Goal: Use online tool/utility

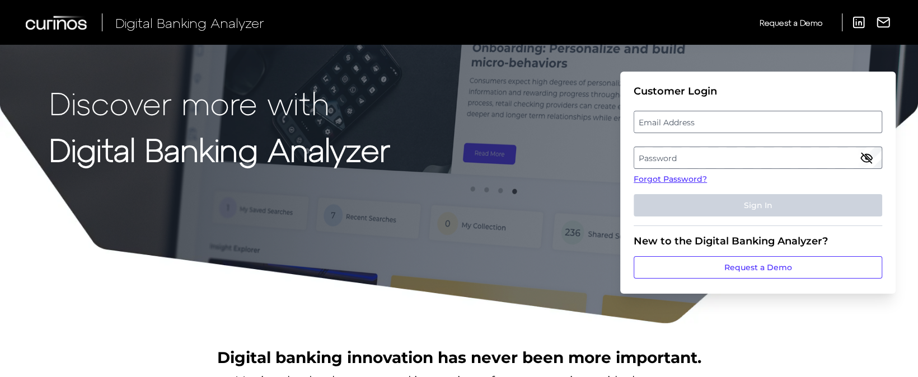
click at [691, 123] on label "Email Address" at bounding box center [757, 122] width 247 height 20
click at [691, 123] on input "email" at bounding box center [757, 122] width 248 height 22
type input "[PERSON_NAME][EMAIL_ADDRESS][PERSON_NAME][DOMAIN_NAME]"
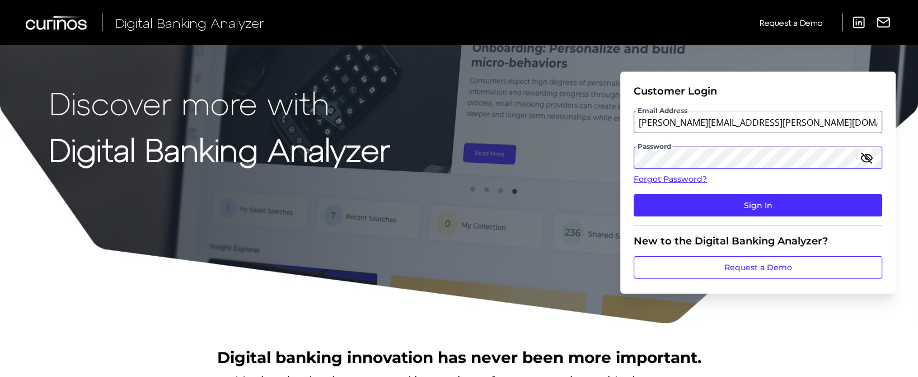
click at [633, 194] on button "Sign In" at bounding box center [757, 205] width 248 height 22
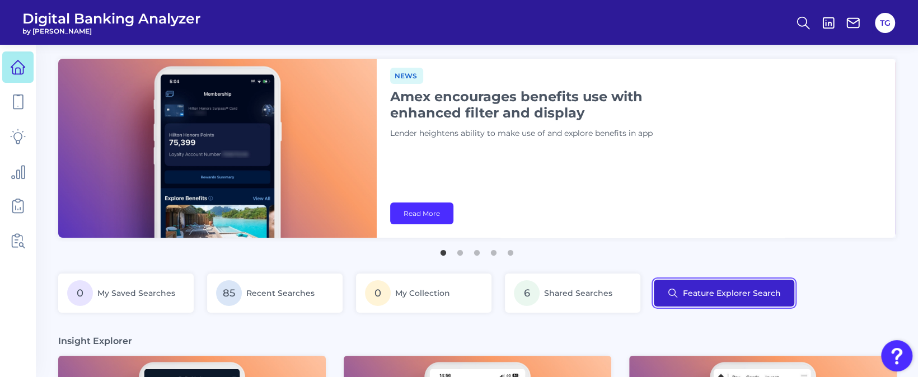
click at [714, 288] on button "Feature Explorer Search" at bounding box center [724, 293] width 140 height 27
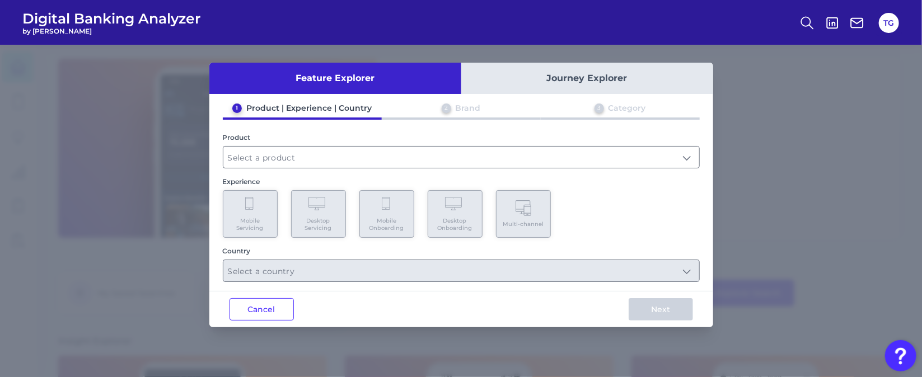
click at [264, 312] on button "Cancel" at bounding box center [261, 309] width 64 height 22
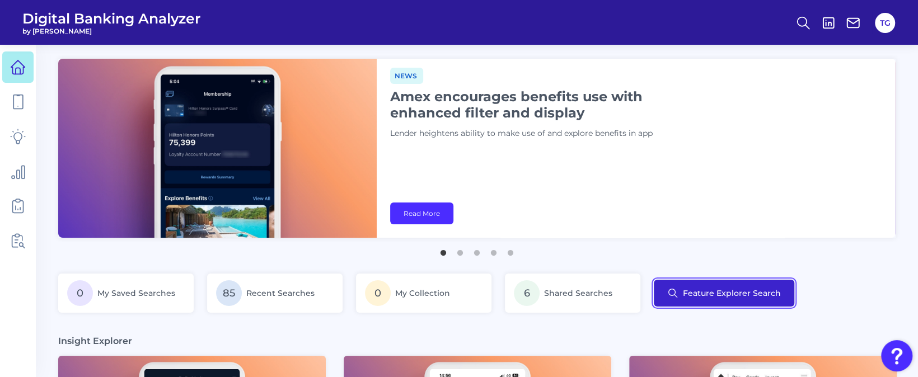
click at [727, 302] on button "Feature Explorer Search" at bounding box center [724, 293] width 140 height 27
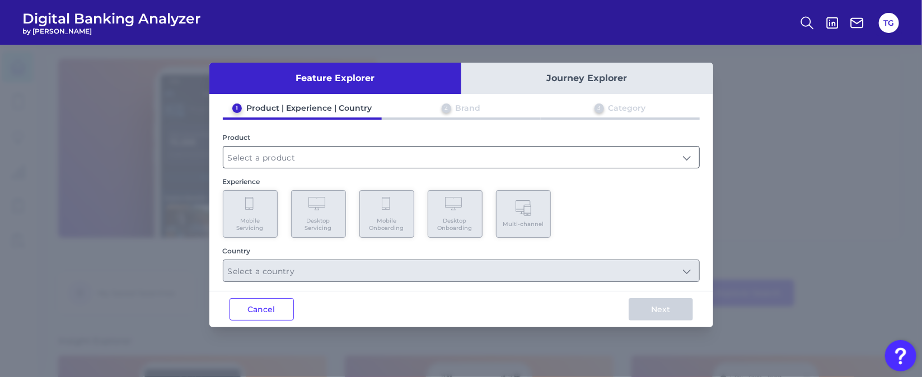
click at [297, 155] on input "text" at bounding box center [461, 157] width 476 height 21
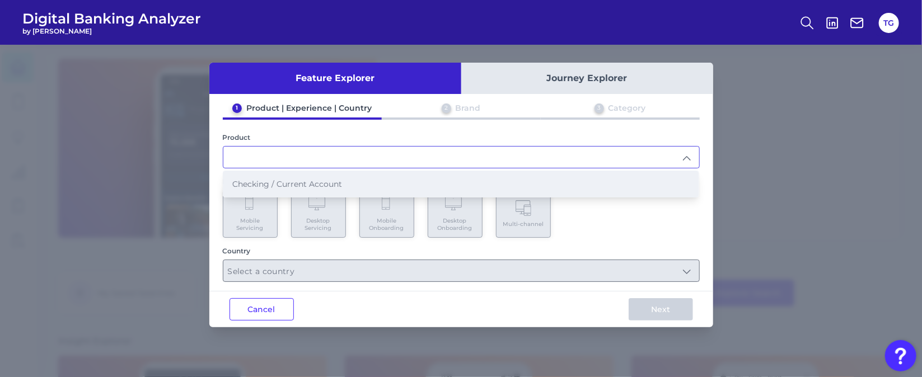
click at [295, 175] on li "Checking / Current Account" at bounding box center [461, 184] width 476 height 26
type input "Checking / Current Account"
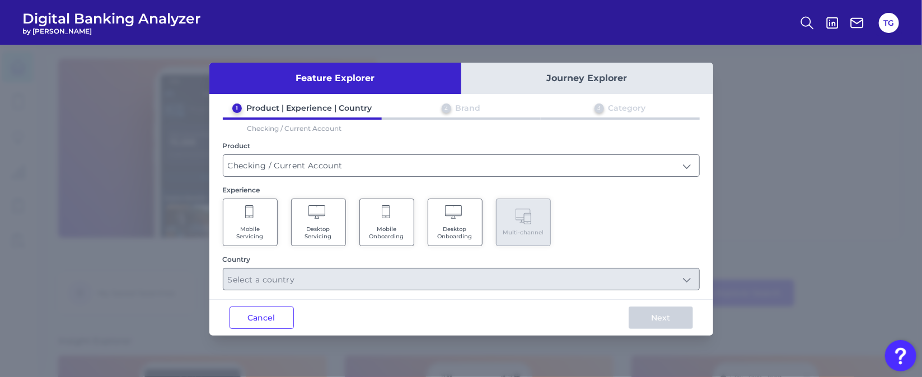
click at [254, 214] on icon at bounding box center [250, 213] width 10 height 16
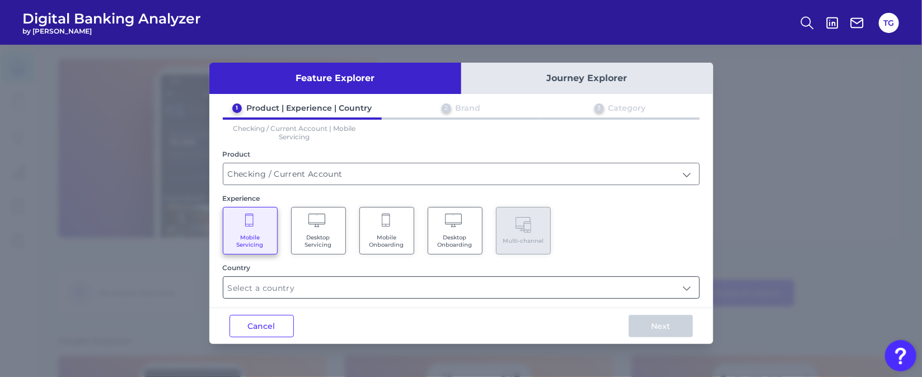
click at [303, 294] on input "text" at bounding box center [461, 287] width 476 height 21
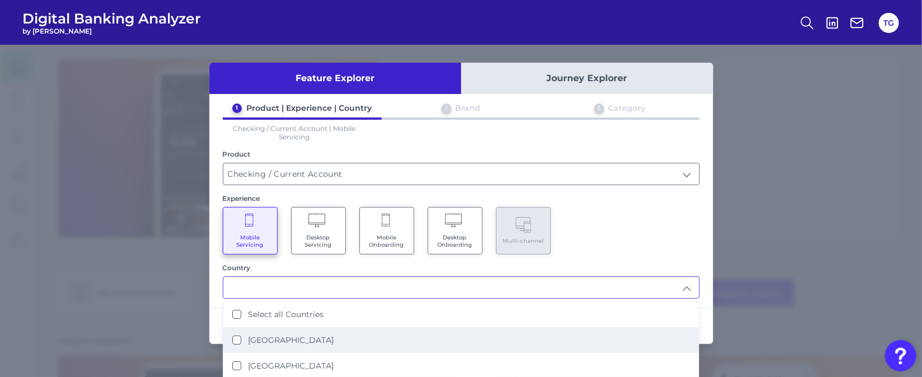
click at [287, 337] on label "[GEOGRAPHIC_DATA]" at bounding box center [291, 340] width 86 height 10
type input "[GEOGRAPHIC_DATA]"
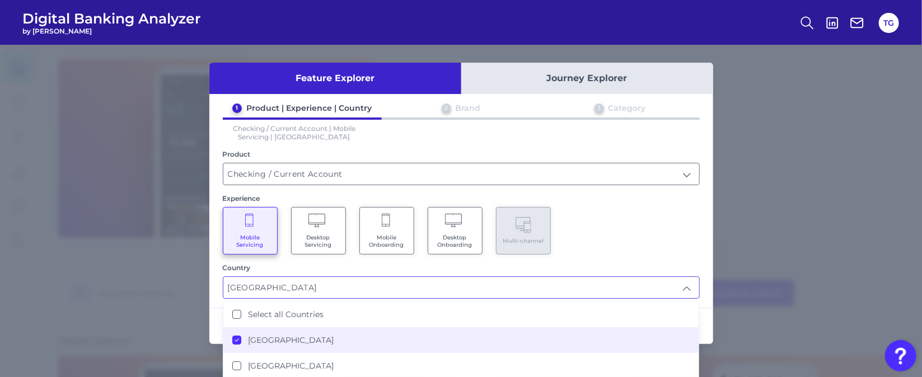
click at [594, 233] on div "Mobile Servicing Desktop Servicing Mobile Onboarding Desktop Onboarding Multi-c…" at bounding box center [461, 231] width 477 height 48
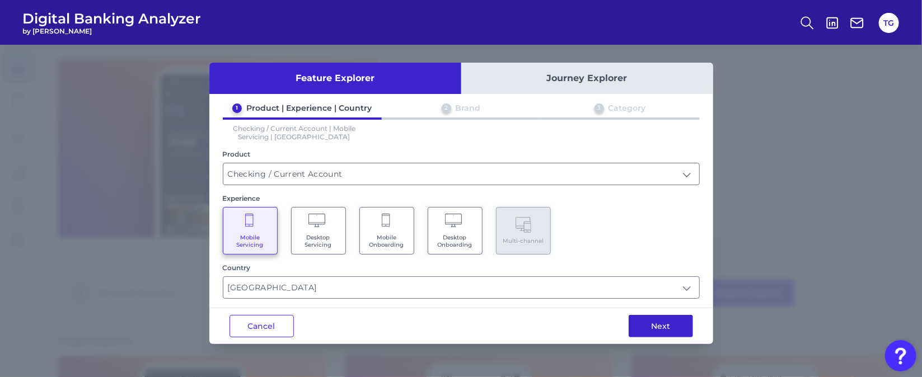
click at [655, 331] on button "Next" at bounding box center [660, 326] width 64 height 22
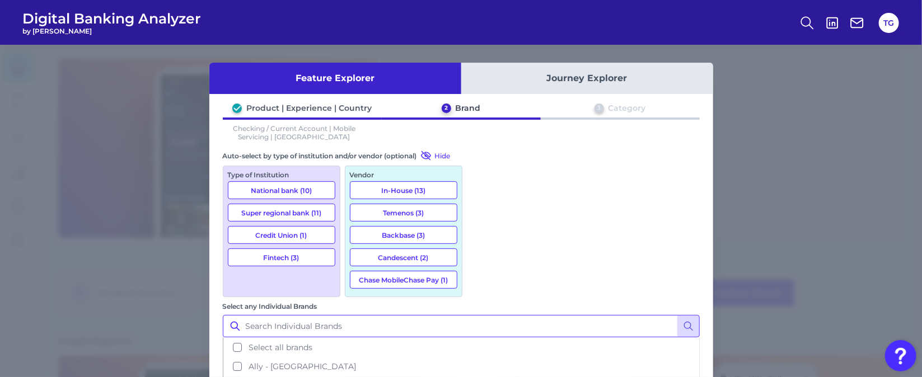
click at [532, 315] on input "Select any Individual Brands" at bounding box center [461, 326] width 477 height 22
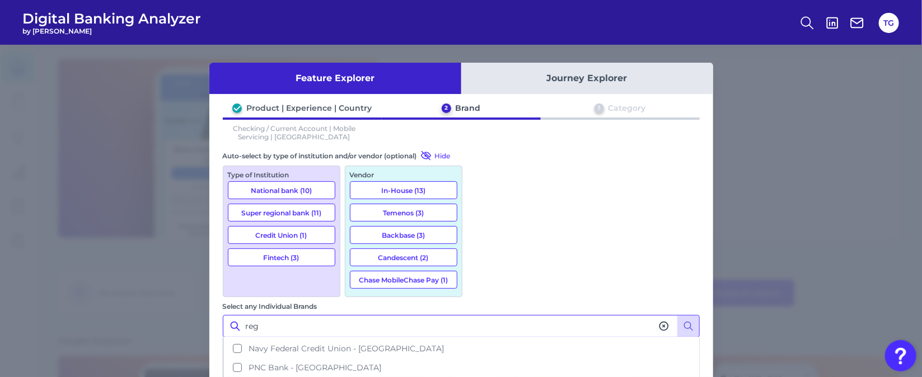
scroll to position [242, 0]
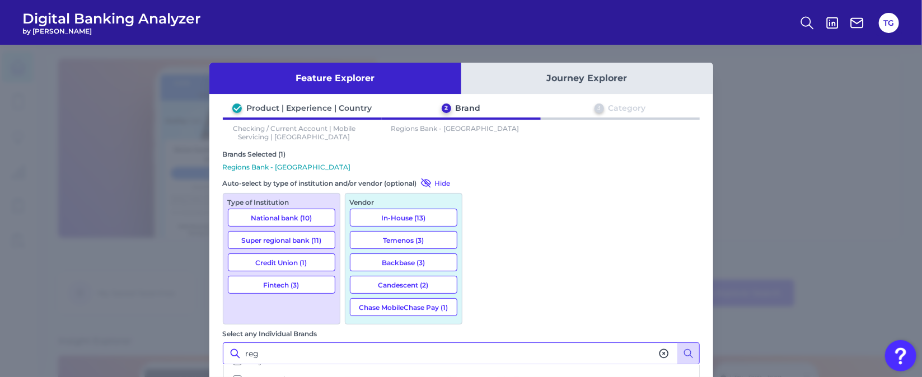
scroll to position [57, 0]
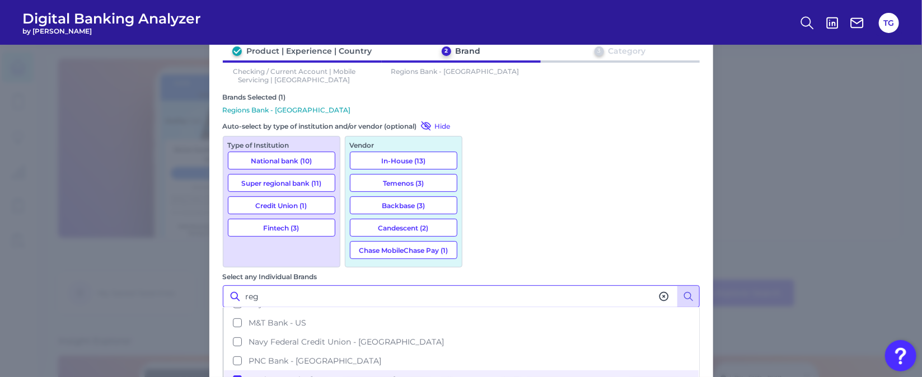
type input "reg"
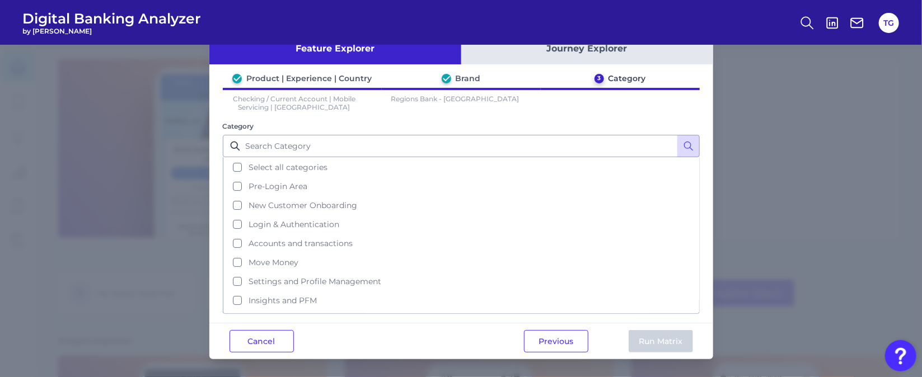
scroll to position [0, 0]
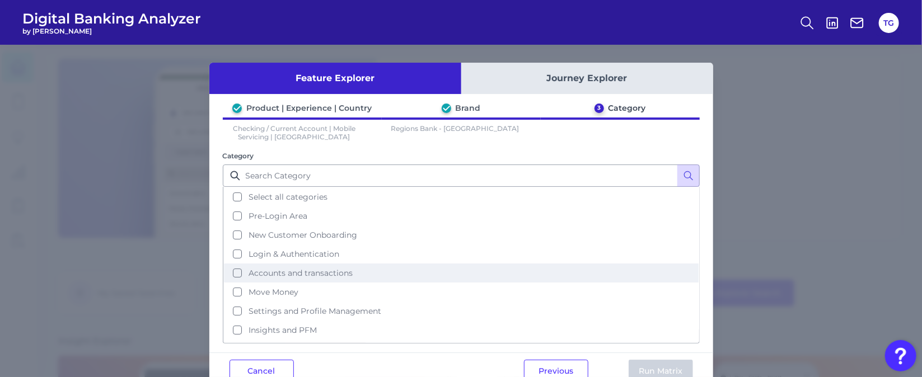
click at [286, 269] on span "Accounts and transactions" at bounding box center [300, 273] width 104 height 10
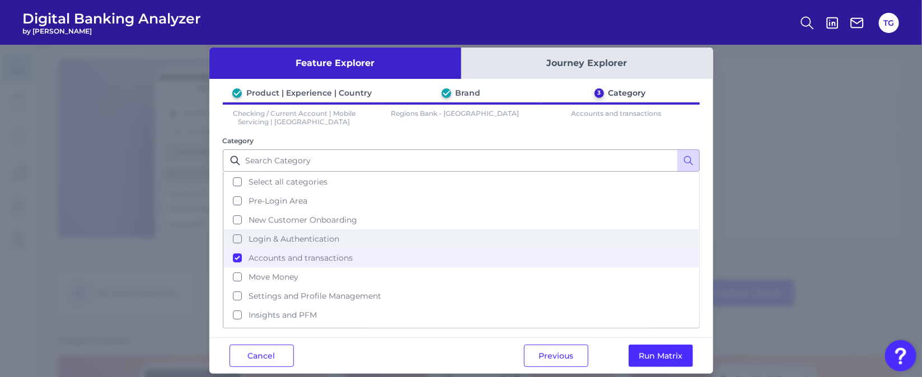
scroll to position [30, 0]
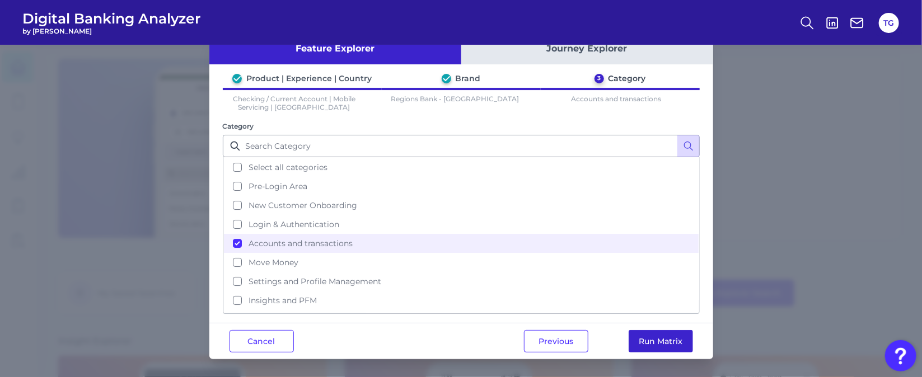
click at [670, 349] on button "Run Matrix" at bounding box center [660, 341] width 64 height 22
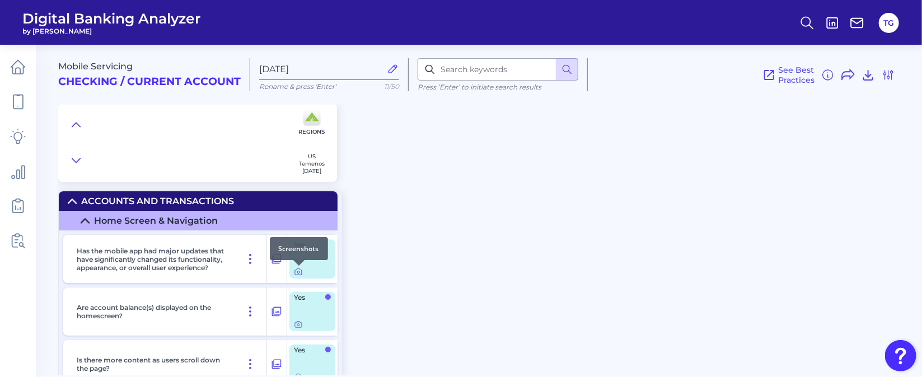
click at [297, 276] on icon at bounding box center [298, 271] width 9 height 9
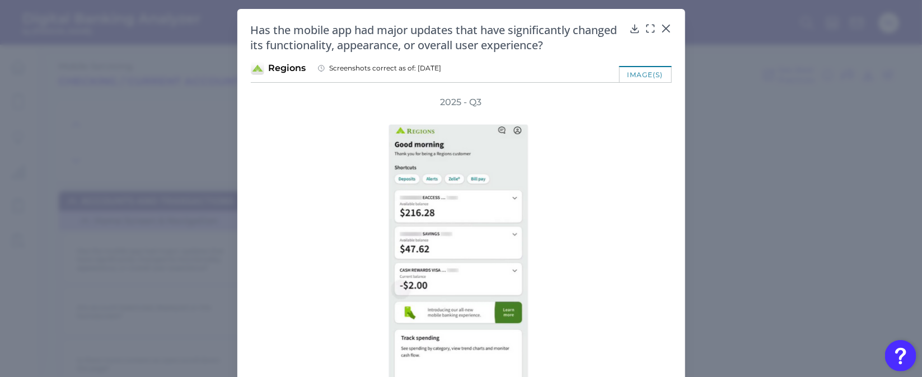
click at [648, 20] on div "Has the mobile app had major updates that have significantly changed its functi…" at bounding box center [461, 230] width 448 height 442
click at [649, 27] on icon at bounding box center [650, 28] width 11 height 11
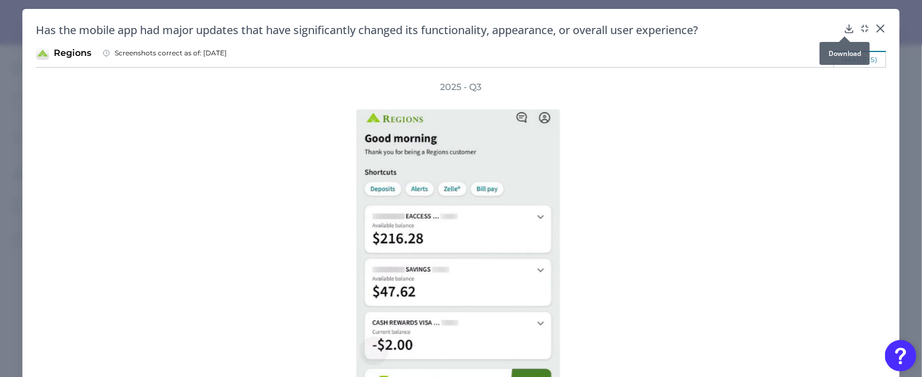
click at [846, 25] on icon at bounding box center [848, 28] width 11 height 11
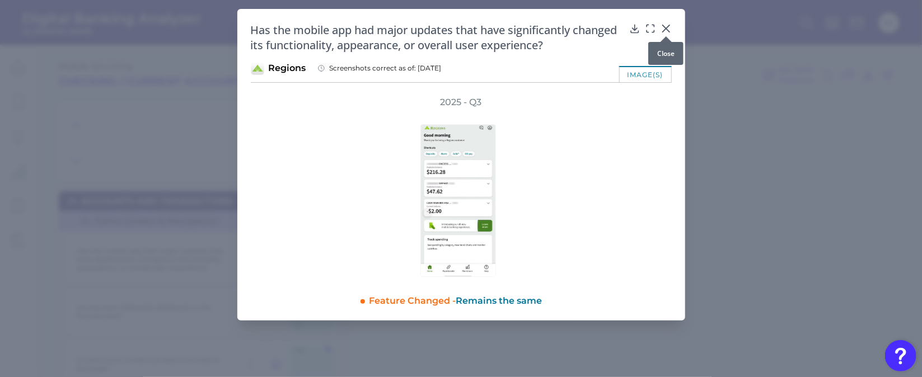
click at [665, 27] on icon at bounding box center [665, 28] width 11 height 11
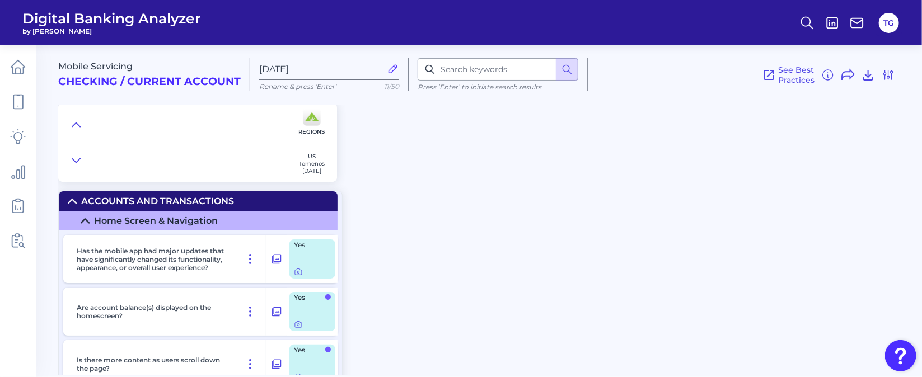
click at [423, 265] on div "Mobile Servicing Checking / Current Account [DATE] Rename & press 'Enter' 11/50…" at bounding box center [489, 205] width 863 height 339
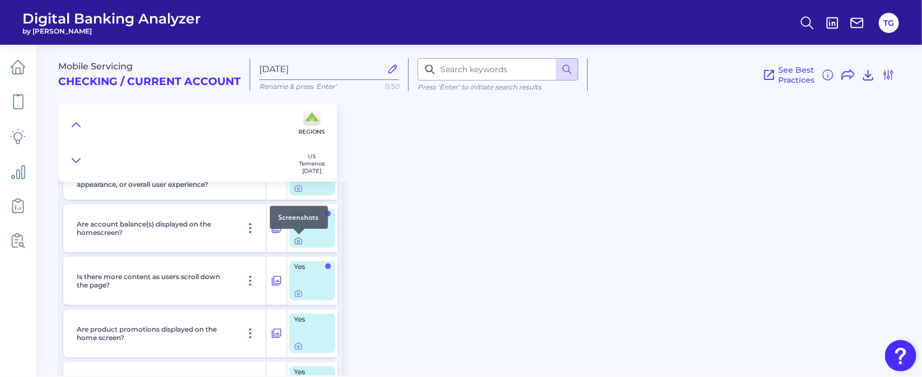
click at [295, 242] on icon at bounding box center [298, 241] width 9 height 9
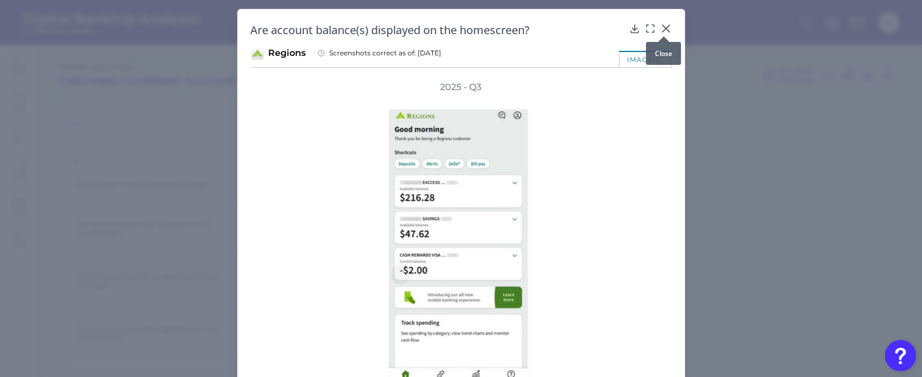
click at [663, 27] on icon at bounding box center [665, 28] width 7 height 7
